Goal: Task Accomplishment & Management: Manage account settings

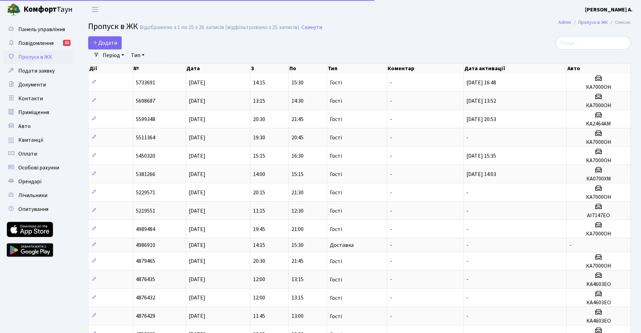
select select "25"
click at [37, 128] on link "Авто" at bounding box center [37, 126] width 69 height 14
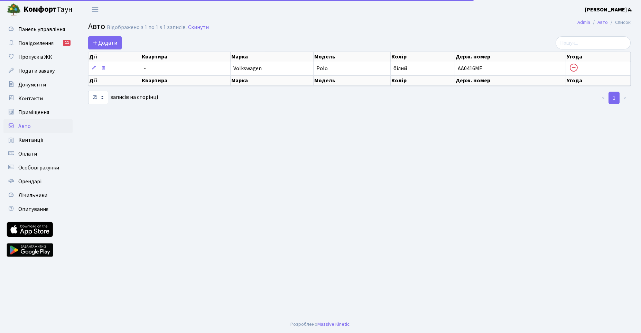
select select "25"
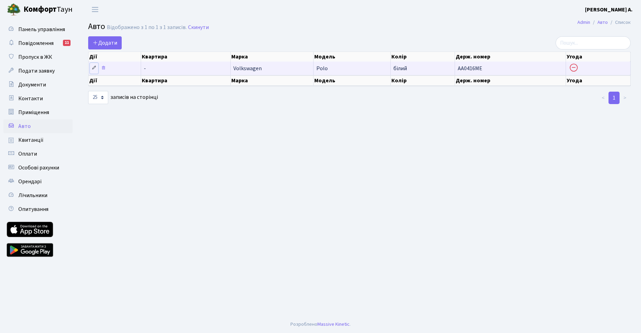
click at [93, 70] on icon at bounding box center [94, 67] width 5 height 5
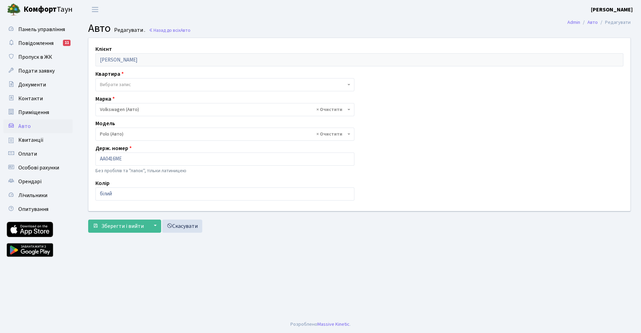
select select "2482"
click at [118, 87] on span "Вибрати запис" at bounding box center [115, 84] width 31 height 7
click at [131, 98] on input "search" at bounding box center [225, 97] width 256 height 11
type input "459"
click at [425, 76] on div "Клієнт Вовк Сергій Анатолійович Квартира - Вибрати запис Марка - Abarth (Авто) …" at bounding box center [359, 124] width 553 height 173
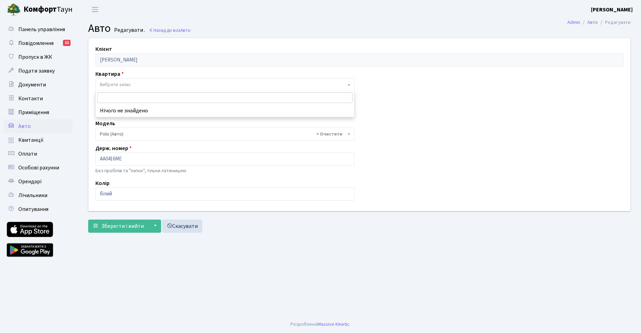
click at [160, 87] on span "Вибрати запис" at bounding box center [223, 84] width 246 height 7
drag, startPoint x: 153, startPoint y: 109, endPoint x: 142, endPoint y: 89, distance: 22.3
click at [142, 89] on body "Комфорт Таун Вовк С. А. Мій обліковий запис Вийти Панель управління Повідомленн…" at bounding box center [320, 166] width 641 height 333
click at [142, 89] on span "Вибрати запис" at bounding box center [224, 84] width 259 height 13
click at [129, 101] on div "Марка - Abarth (Авто) AC (Авто) Acura (Авто) Adiva (Авто) Adly (Мото) ADR (Вант…" at bounding box center [225, 105] width 270 height 21
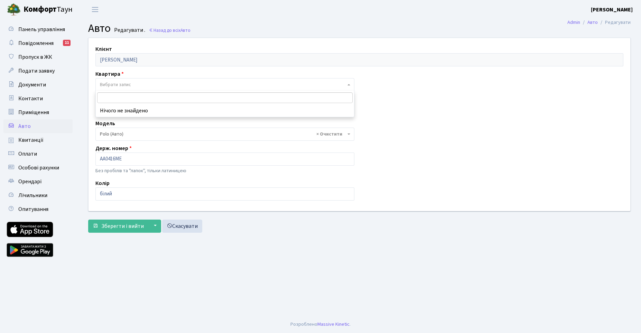
click at [122, 87] on span "Вибрати запис" at bounding box center [115, 84] width 31 height 7
click at [31, 107] on link "Приміщення" at bounding box center [37, 113] width 69 height 14
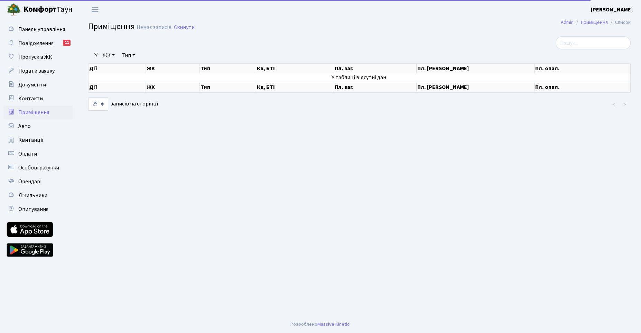
select select "25"
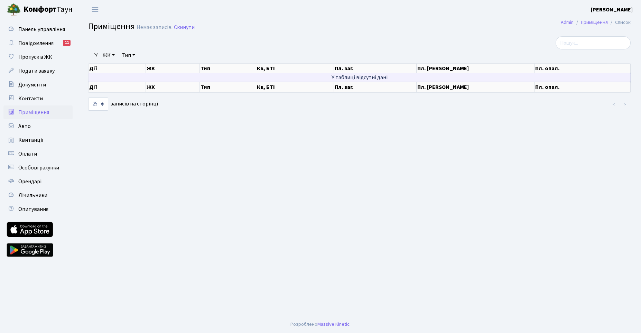
click at [367, 78] on td "У таблиці відсутні дані" at bounding box center [360, 77] width 543 height 8
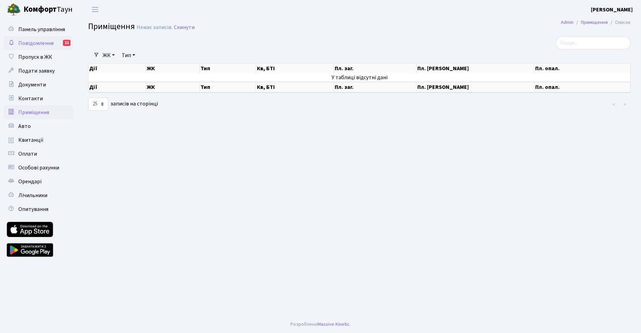
click at [47, 43] on span "Повідомлення" at bounding box center [35, 43] width 35 height 8
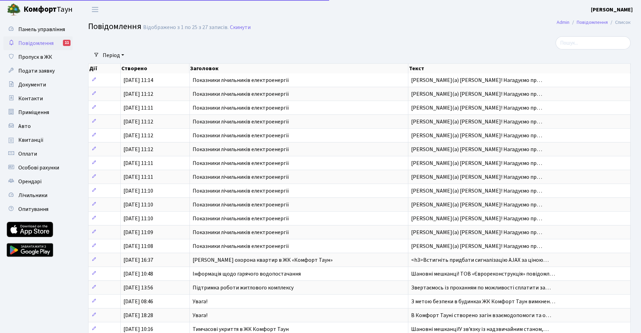
select select "25"
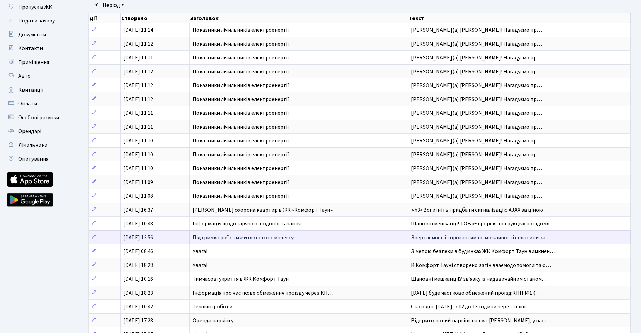
click at [487, 239] on span "Звертаємось із проханням по можливості сплатити за…" at bounding box center [481, 238] width 140 height 8
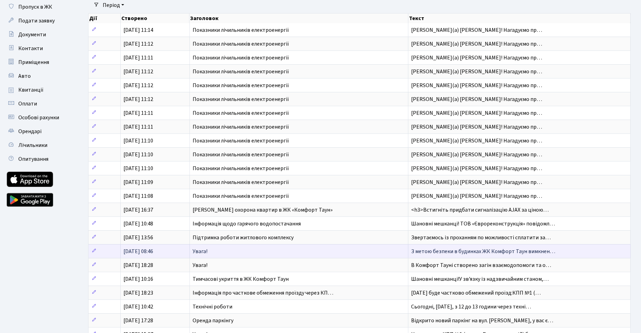
click at [254, 254] on td "Увага!" at bounding box center [299, 251] width 219 height 14
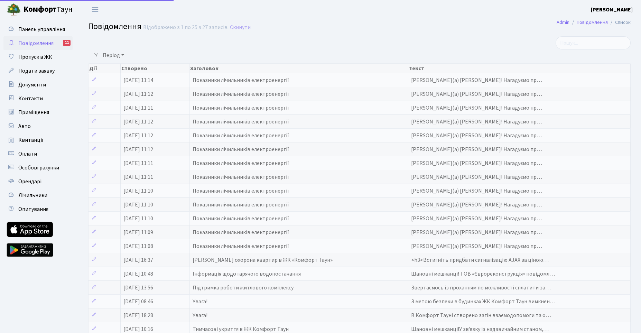
select select "25"
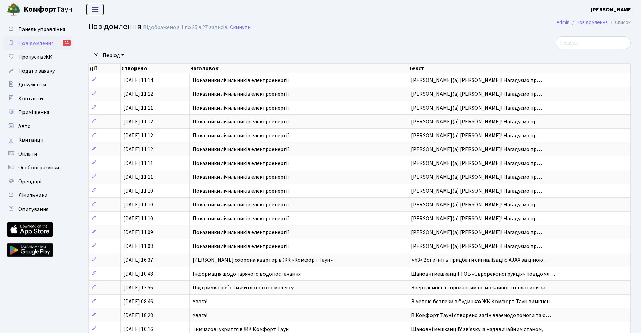
click at [94, 14] on button "Переключити навігацію" at bounding box center [95, 9] width 17 height 11
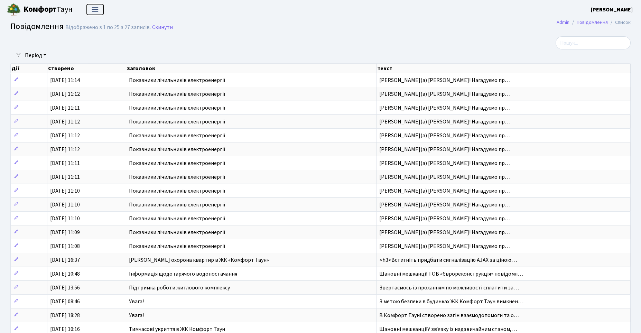
click at [94, 14] on button "Переключити навігацію" at bounding box center [95, 9] width 17 height 11
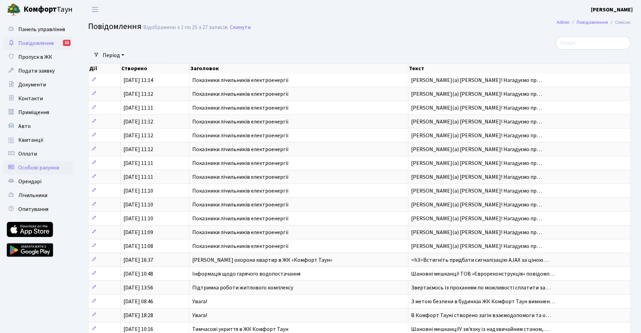
click at [48, 164] on span "Особові рахунки" at bounding box center [38, 168] width 41 height 8
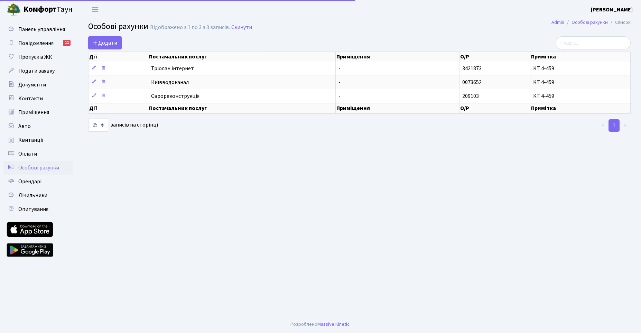
select select "25"
click at [31, 181] on span "Орендарі" at bounding box center [29, 182] width 23 height 8
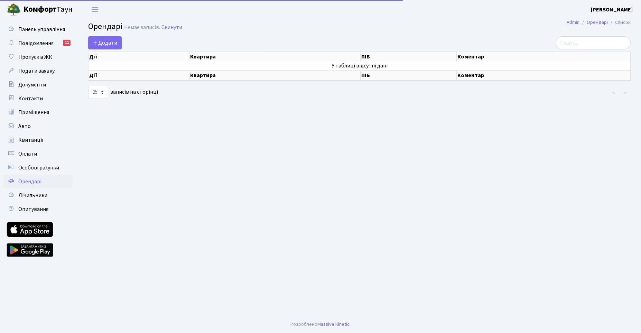
select select "25"
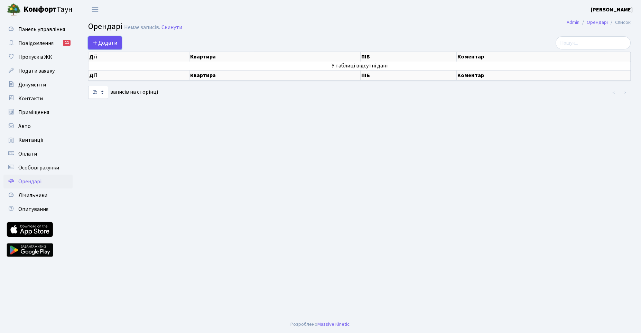
click at [97, 42] on icon at bounding box center [96, 43] width 6 height 6
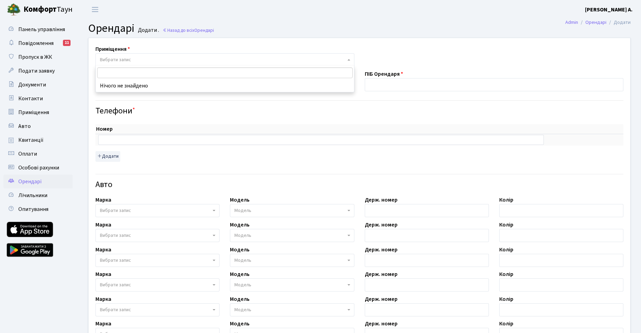
click at [126, 59] on span "Вибрати запис" at bounding box center [115, 59] width 31 height 7
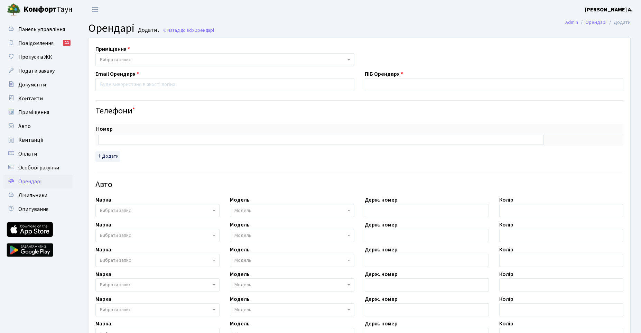
click at [126, 59] on span "Вибрати запис" at bounding box center [115, 59] width 31 height 7
click at [35, 11] on b "Комфорт" at bounding box center [40, 9] width 33 height 11
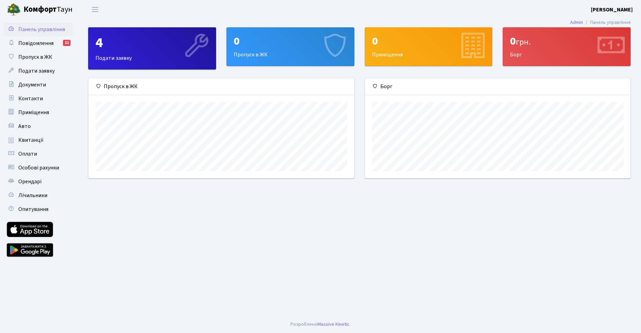
scroll to position [100, 266]
click at [34, 112] on span "Приміщення" at bounding box center [33, 113] width 31 height 8
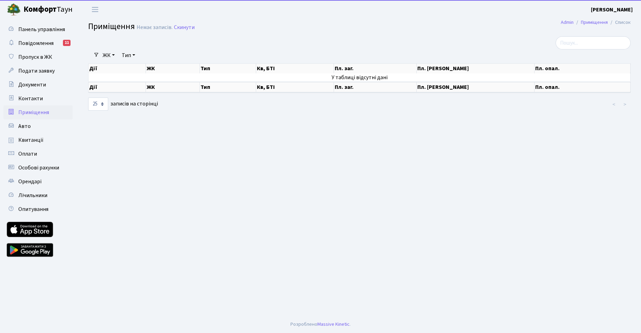
select select "25"
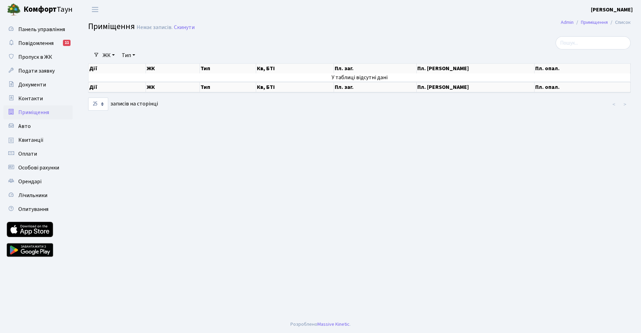
click at [619, 10] on b "[PERSON_NAME]" at bounding box center [612, 10] width 42 height 8
click at [598, 36] on link "Вийти" at bounding box center [598, 38] width 69 height 11
